Goal: Transaction & Acquisition: Purchase product/service

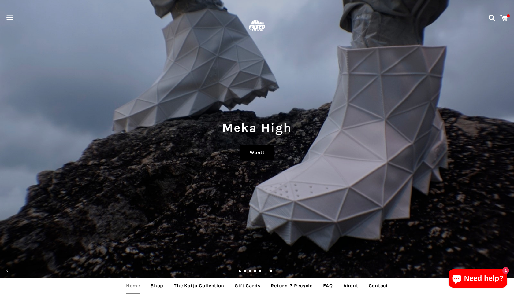
click at [259, 158] on link "Want!" at bounding box center [257, 152] width 34 height 15
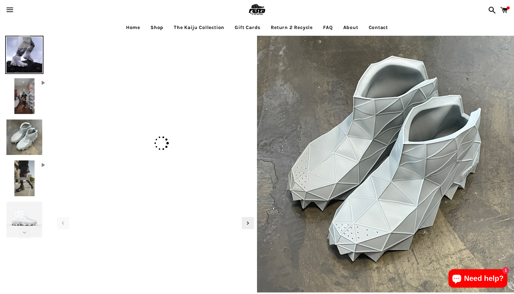
click at [182, 30] on link "The Kaiju Collection" at bounding box center [199, 27] width 60 height 15
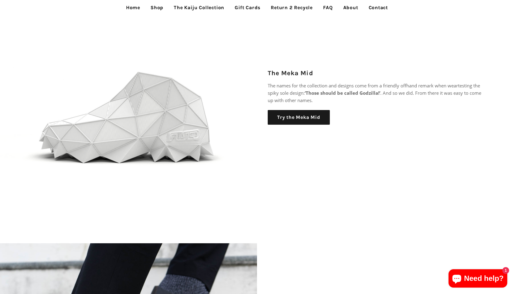
scroll to position [727, 0]
click at [132, 116] on img at bounding box center [128, 96] width 257 height 257
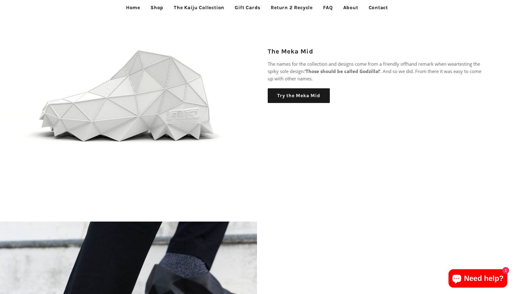
scroll to position [746, 0]
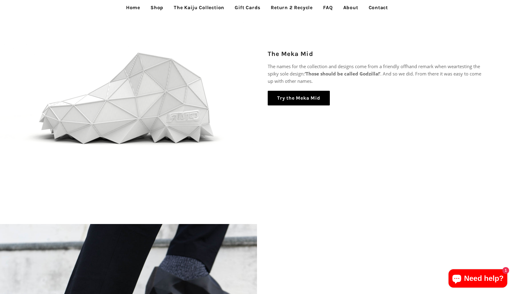
click at [276, 95] on link "Try the Meka Mid" at bounding box center [299, 98] width 62 height 15
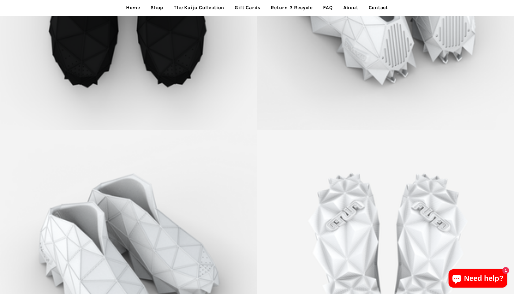
scroll to position [1988, 0]
